Goal: Communication & Community: Connect with others

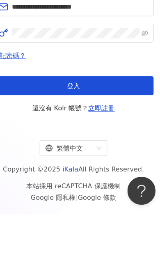
click at [64, 152] on button "登入" at bounding box center [80, 160] width 140 height 16
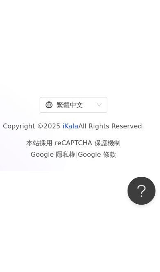
scroll to position [37, 0]
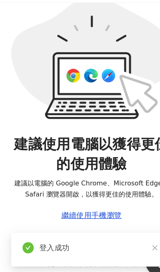
scroll to position [57, 0]
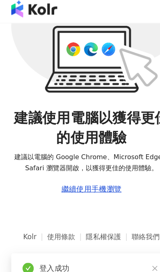
click at [68, 167] on div "繼續使用手機瀏覽" at bounding box center [80, 169] width 53 height 7
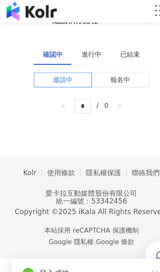
scroll to position [0, 0]
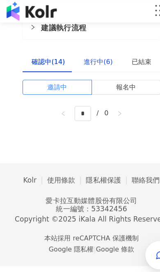
click at [88, 54] on div "進行中(6)" at bounding box center [85, 53] width 25 height 9
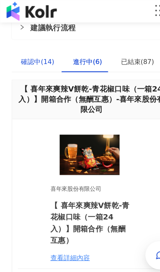
click at [26, 54] on div "確認中(14)" at bounding box center [32, 53] width 29 height 9
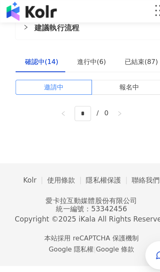
click at [25, 54] on div "確認中(14)" at bounding box center [36, 53] width 29 height 9
click at [33, 57] on div "確認中(14)" at bounding box center [36, 53] width 29 height 9
click at [103, 76] on label "報名中" at bounding box center [113, 76] width 66 height 13
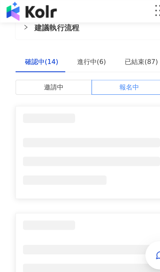
click at [31, 80] on label "邀請中" at bounding box center [47, 76] width 67 height 13
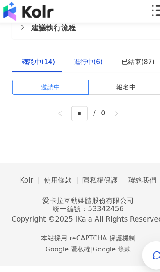
click at [72, 52] on div "進行中(6)" at bounding box center [79, 53] width 25 height 9
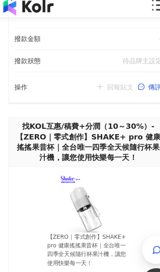
scroll to position [331, 0]
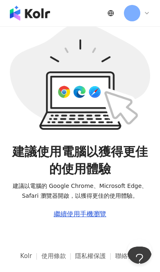
click at [90, 213] on div "繼續使用手機瀏覽" at bounding box center [80, 214] width 53 height 7
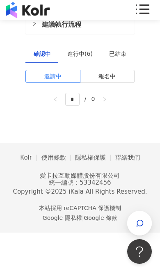
click at [144, 233] on div "button" at bounding box center [139, 223] width 11 height 18
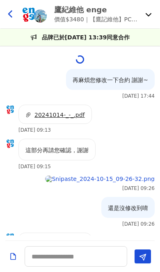
scroll to position [1003, 0]
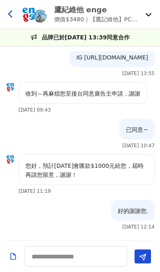
click at [86, 12] on p "鷹紀維他 enge" at bounding box center [98, 10] width 88 height 10
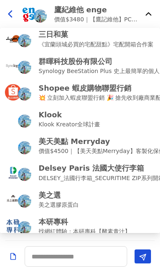
scroll to position [189, 0]
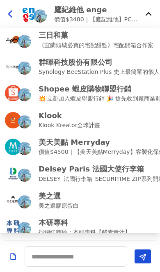
click at [53, 117] on p "Klook" at bounding box center [70, 115] width 62 height 10
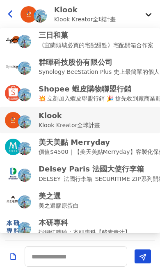
scroll to position [0, 0]
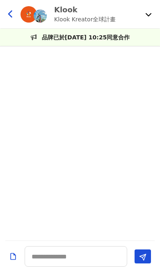
click at [24, 34] on div "品牌已於[DATE] 10:25同意合作" at bounding box center [80, 37] width 160 height 17
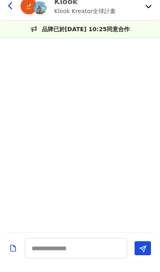
scroll to position [3, 0]
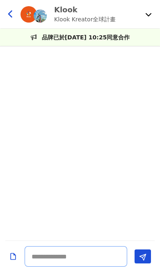
click at [102, 267] on textarea at bounding box center [76, 256] width 103 height 21
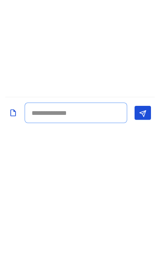
click at [46, 246] on textarea at bounding box center [76, 256] width 103 height 21
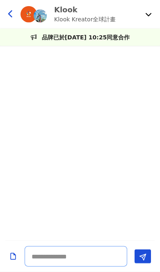
scroll to position [0, 0]
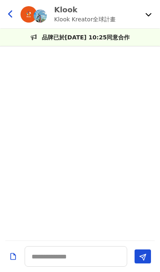
click at [10, 9] on button at bounding box center [10, 14] width 13 height 14
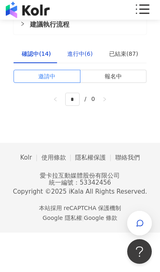
click at [81, 51] on div "進行中(6)" at bounding box center [79, 53] width 25 height 9
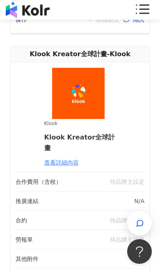
scroll to position [1481, 0]
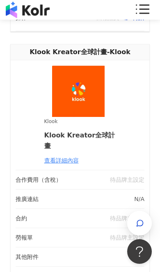
click at [61, 156] on div "查看詳細內容" at bounding box center [80, 160] width 72 height 9
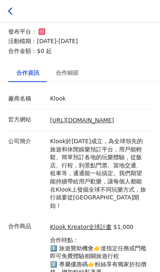
scroll to position [115, 0]
click at [13, 8] on icon at bounding box center [11, 11] width 8 height 8
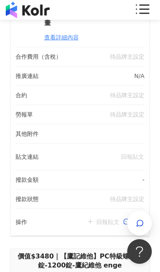
scroll to position [1604, 0]
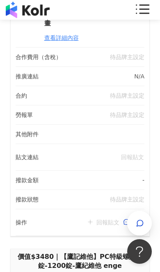
click at [138, 219] on span "傳訊" at bounding box center [138, 222] width 11 height 7
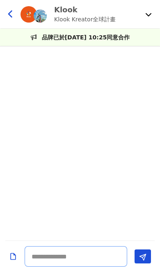
click at [96, 267] on textarea at bounding box center [76, 256] width 103 height 21
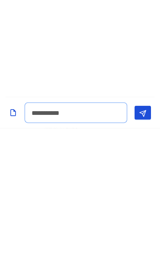
type textarea "**********"
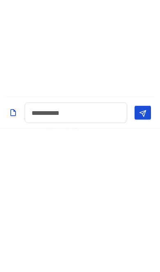
click at [151, 250] on button "Send" at bounding box center [143, 257] width 16 height 14
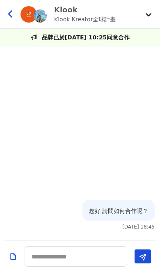
click at [16, 12] on button at bounding box center [10, 14] width 13 height 14
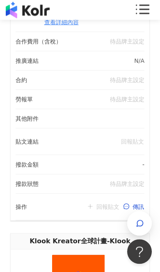
scroll to position [1292, 0]
